Goal: Task Accomplishment & Management: Use online tool/utility

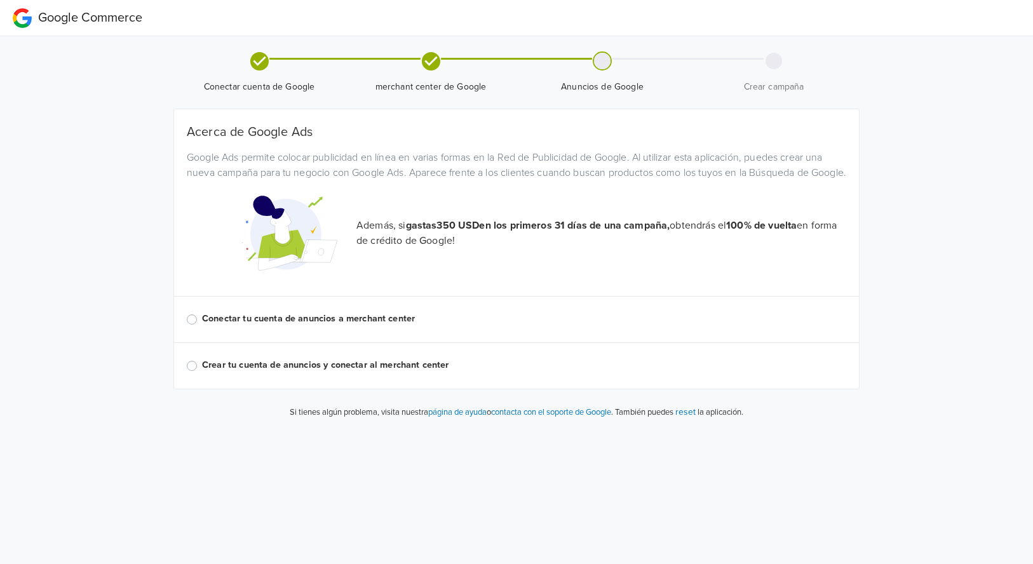
click at [333, 326] on label "Conectar tu cuenta de anuncios a merchant center" at bounding box center [524, 319] width 644 height 14
click at [0, 0] on input "Conectar tu cuenta de anuncios a merchant center" at bounding box center [0, 0] width 0 height 0
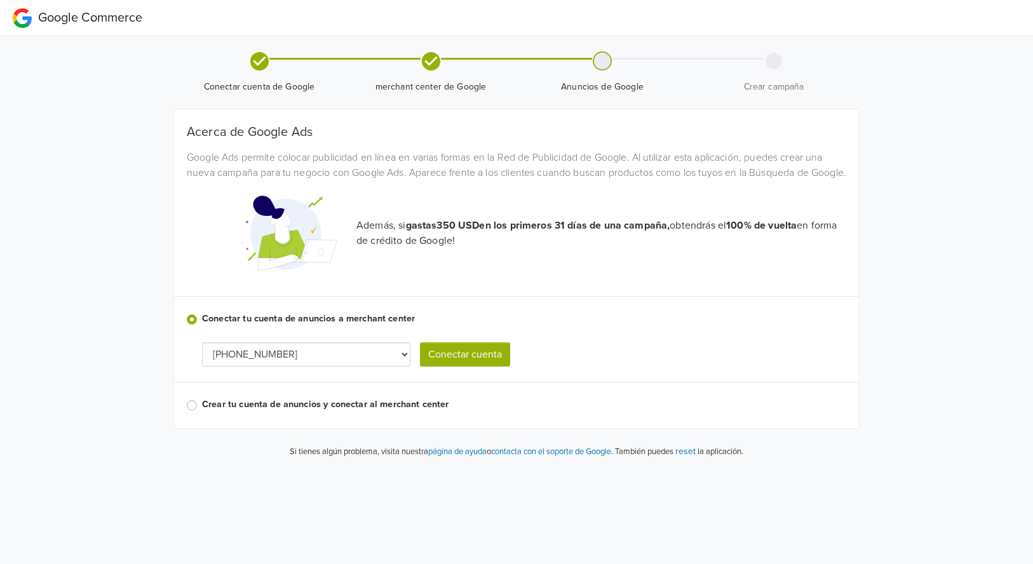
click at [391, 366] on select "[PHONE_NUMBER] [PHONE_NUMBER] [PHONE_NUMBER]" at bounding box center [306, 354] width 208 height 24
select select "4658827219"
click at [464, 366] on button "Conectar cuenta" at bounding box center [465, 354] width 90 height 24
select select "4658827219"
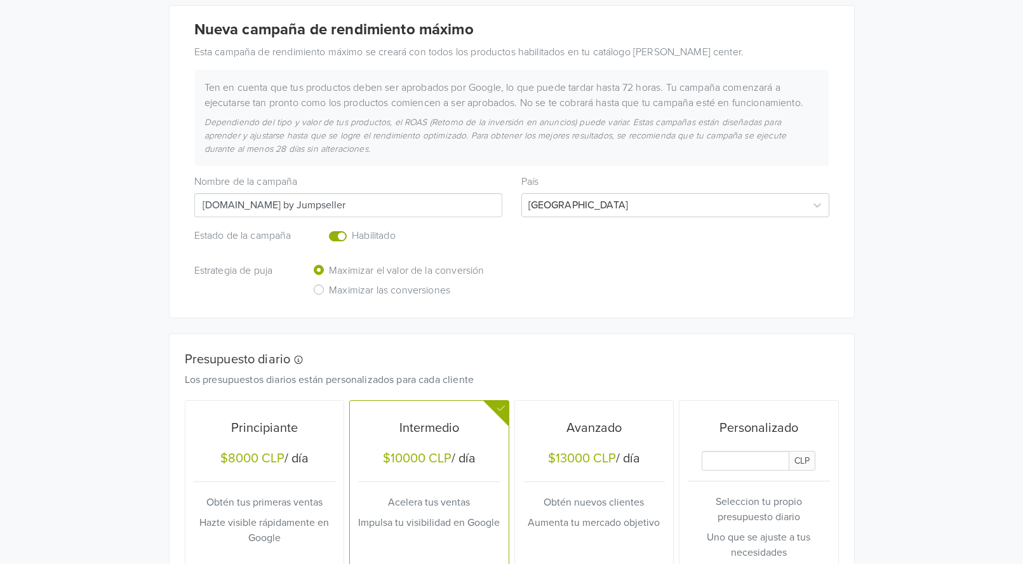
scroll to position [159, 0]
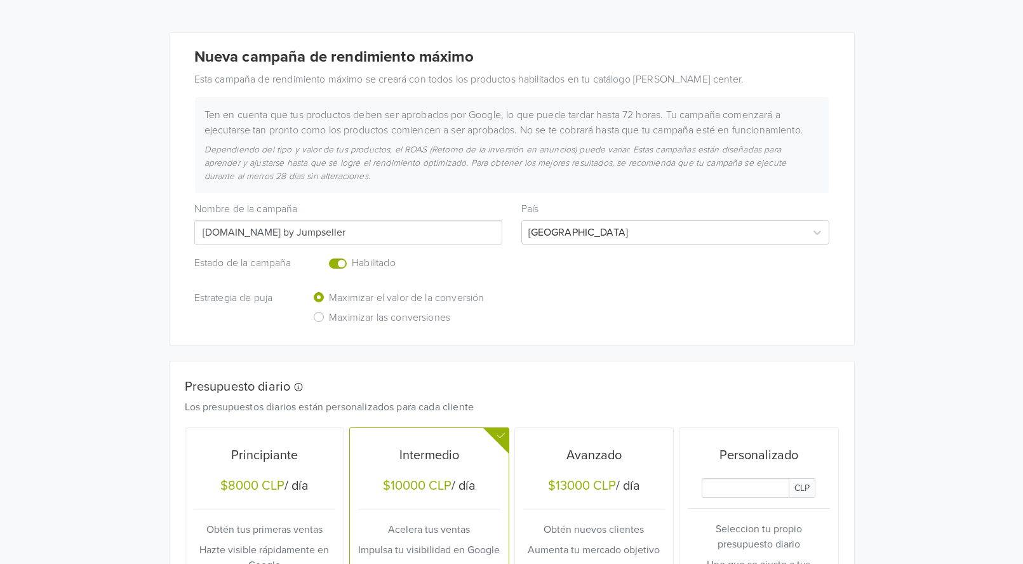
drag, startPoint x: 341, startPoint y: 263, endPoint x: 373, endPoint y: 279, distance: 36.1
click at [352, 256] on label "Enabled or pause your campaign" at bounding box center [352, 256] width 0 height 0
click at [0, 0] on input "checkbox" at bounding box center [0, 0] width 0 height 0
click at [352, 256] on label "Enabled or pause your campaign" at bounding box center [352, 256] width 0 height 0
click at [0, 0] on input "checkbox" at bounding box center [0, 0] width 0 height 0
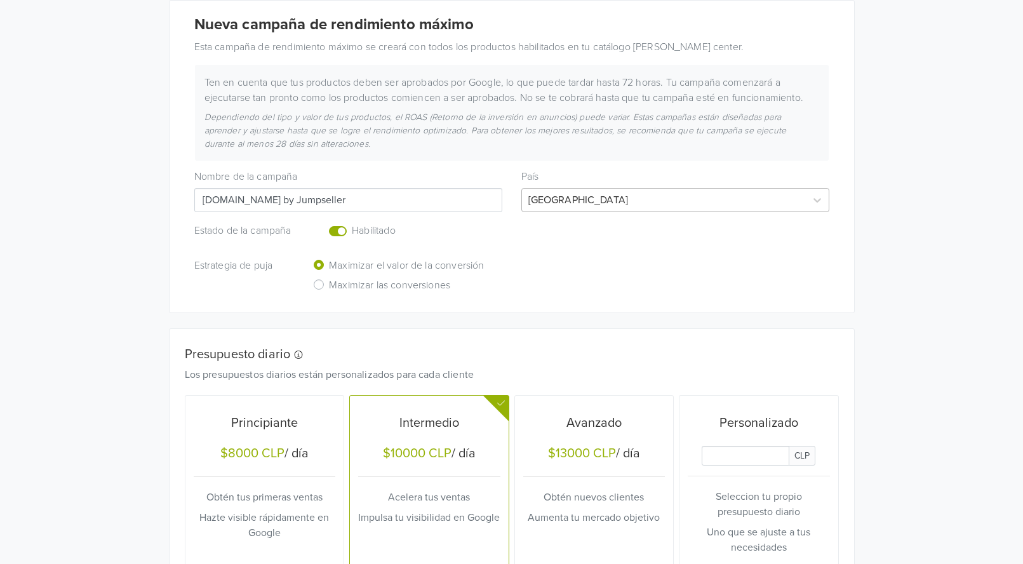
scroll to position [0, 0]
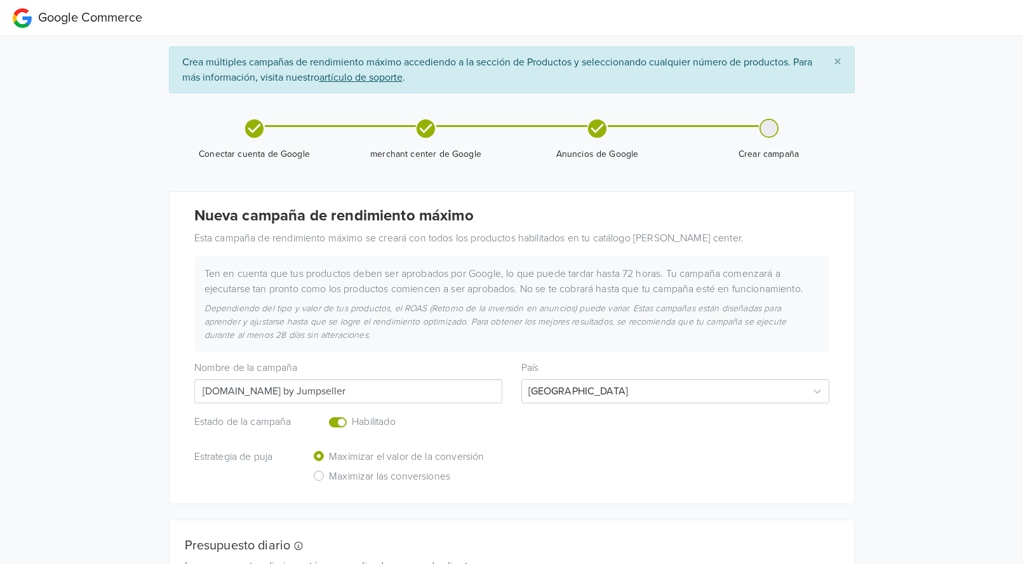
click at [838, 62] on span "×" at bounding box center [838, 62] width 8 height 18
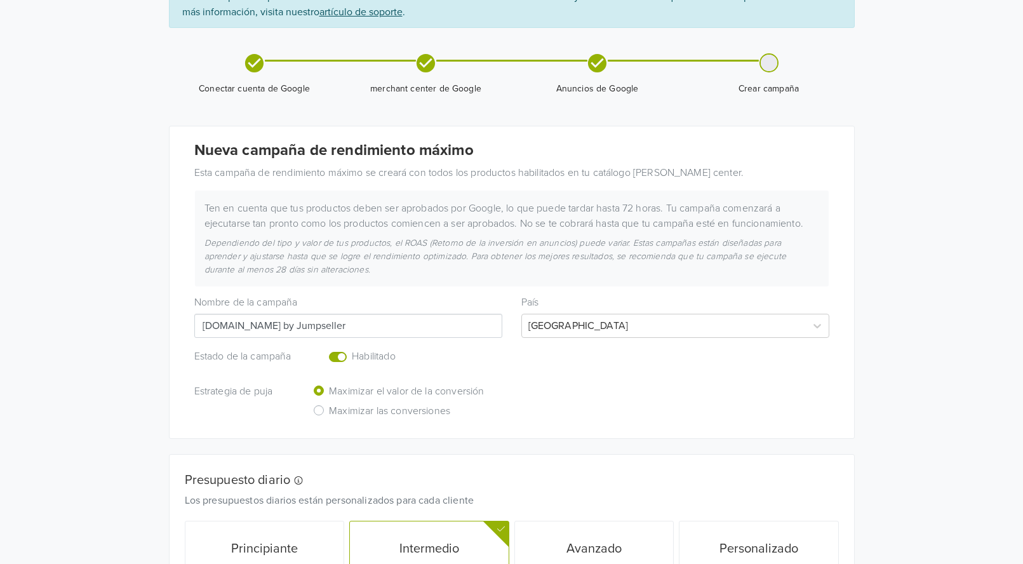
scroll to position [318, 0]
